Goal: Information Seeking & Learning: Learn about a topic

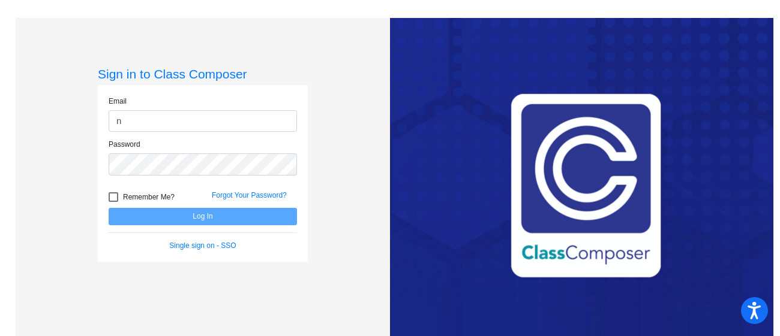
type input "[EMAIL_ADDRESS][DOMAIN_NAME]"
click at [289, 149] on div "Password" at bounding box center [203, 157] width 188 height 36
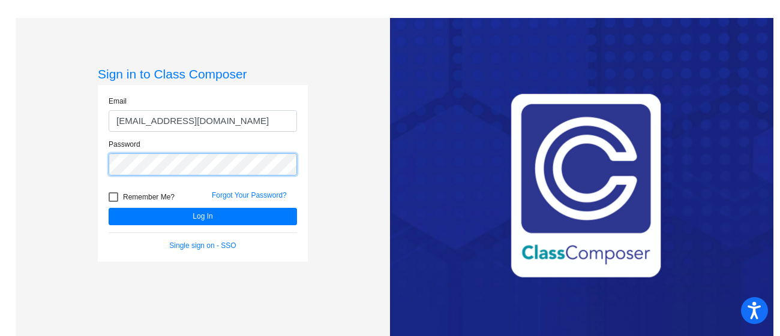
click at [109, 208] on button "Log In" at bounding box center [203, 216] width 188 height 17
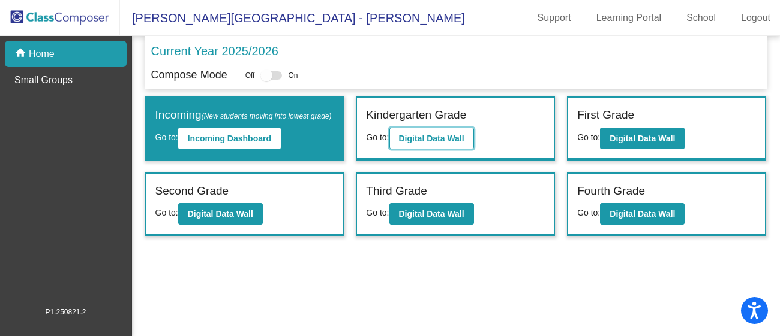
click at [411, 143] on button "Digital Data Wall" at bounding box center [431, 139] width 85 height 22
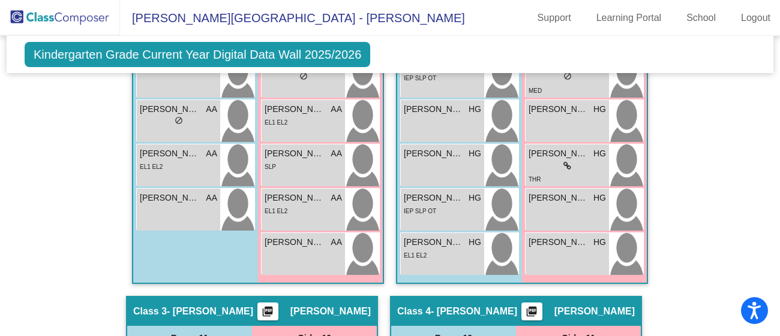
scroll to position [614, 0]
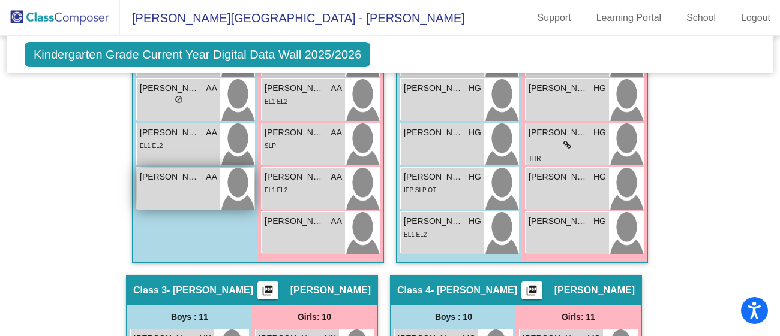
click at [166, 190] on div "[PERSON_NAME] [PERSON_NAME] lock do_not_disturb_alt" at bounding box center [178, 189] width 83 height 42
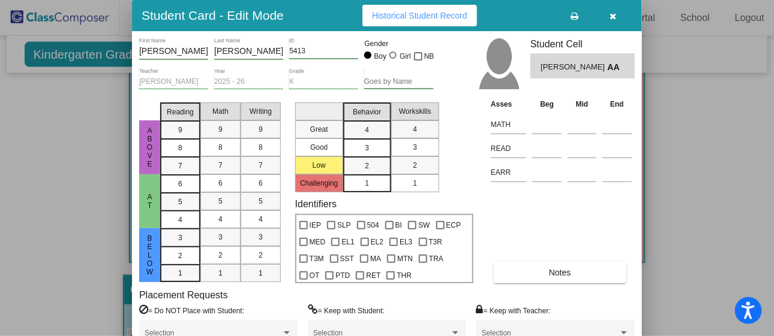
click at [9, 138] on div at bounding box center [387, 168] width 774 height 336
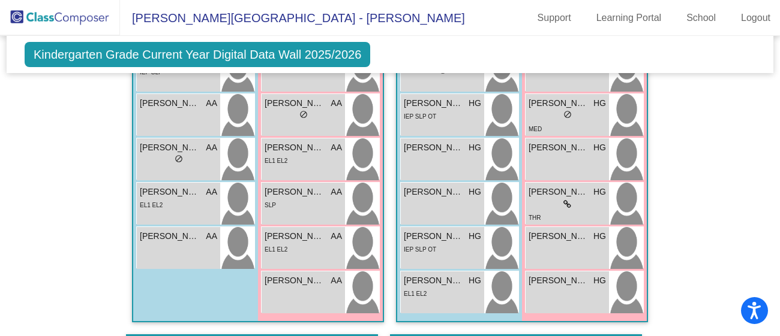
scroll to position [554, 0]
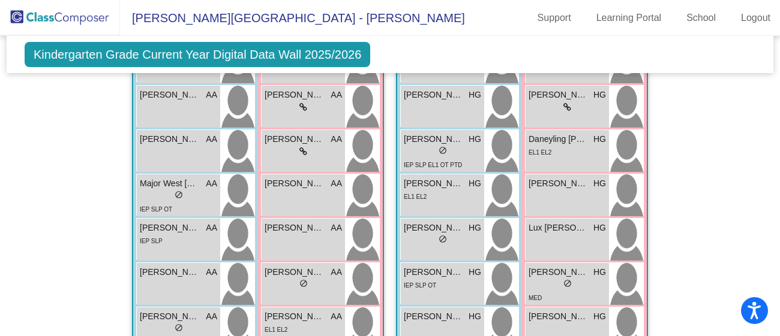
click at [9, 138] on mat-sidenav-content "Kindergarten Grade Current Year Digital Data Wall 2025/2026 Add, Move, or Retai…" at bounding box center [390, 186] width 780 height 300
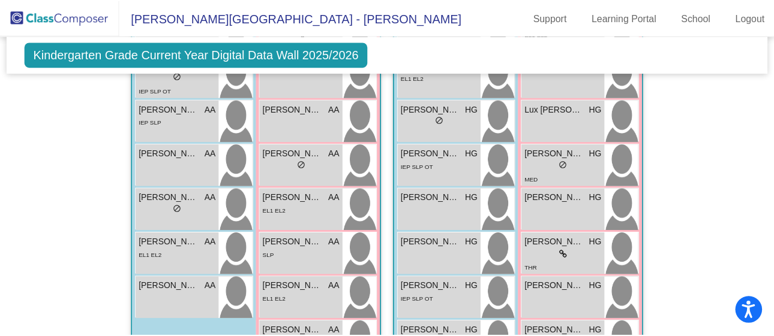
scroll to position [508, 0]
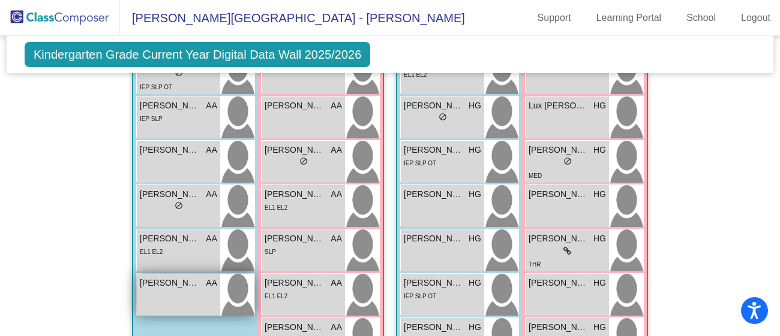
click at [184, 283] on span "[PERSON_NAME]" at bounding box center [170, 283] width 60 height 13
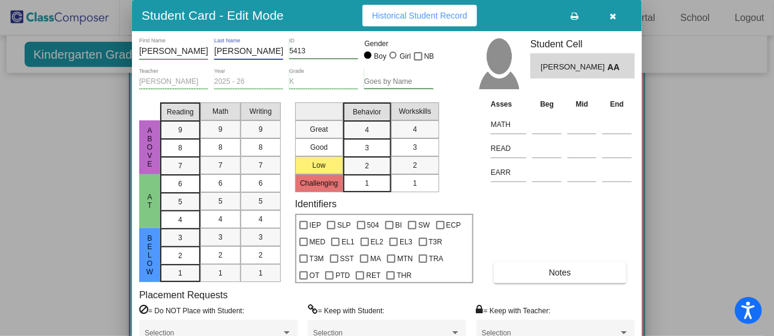
click at [266, 51] on input "[PERSON_NAME]" at bounding box center [248, 52] width 69 height 10
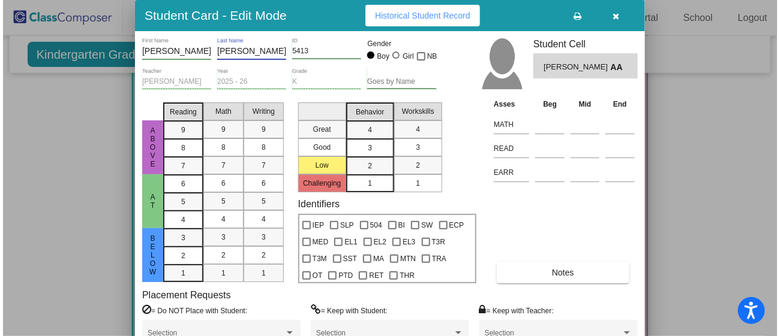
scroll to position [0, 0]
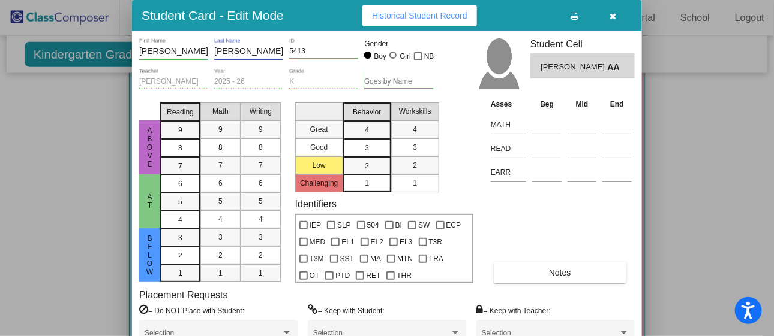
click at [49, 109] on div at bounding box center [387, 168] width 774 height 336
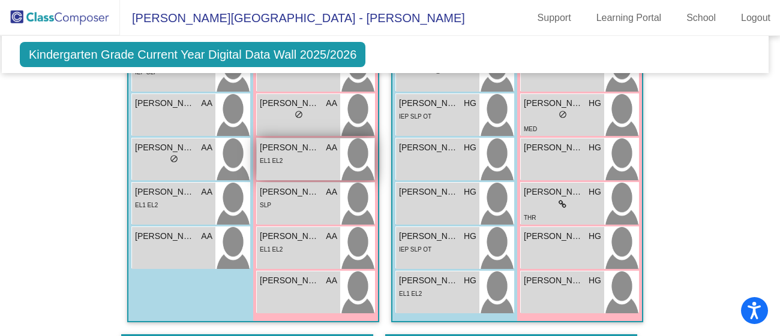
scroll to position [576, 6]
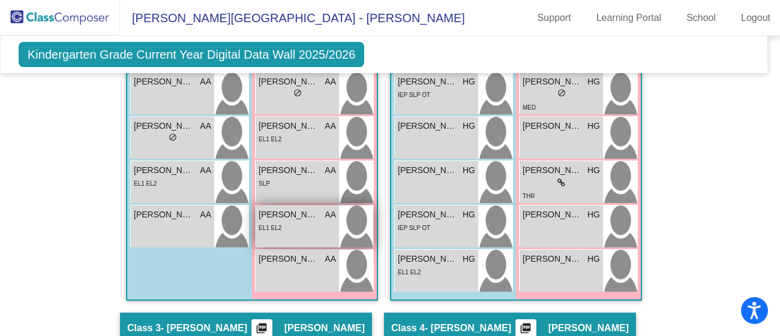
click at [294, 231] on div "EL1 EL2" at bounding box center [296, 227] width 77 height 13
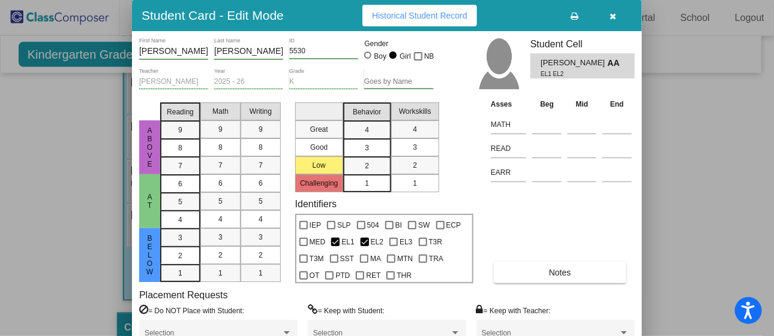
click at [721, 252] on div at bounding box center [387, 168] width 774 height 336
